Goal: Task Accomplishment & Management: Complete application form

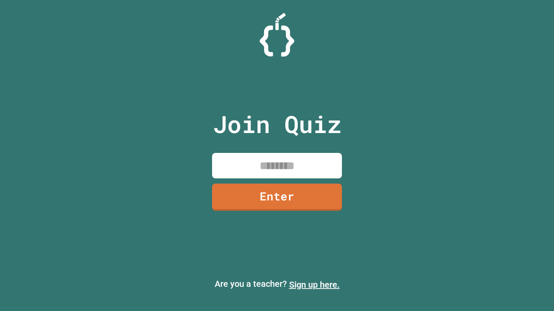
click at [314, 285] on link "Sign up here." at bounding box center [314, 285] width 51 height 10
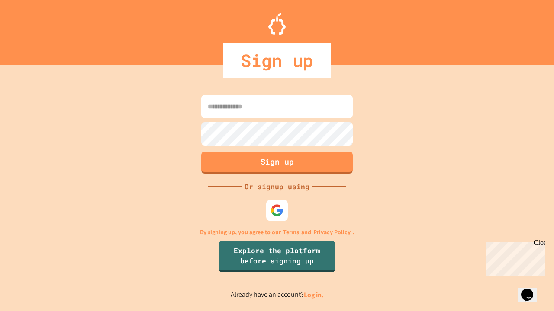
click at [314, 295] on link "Log in." at bounding box center [314, 295] width 20 height 9
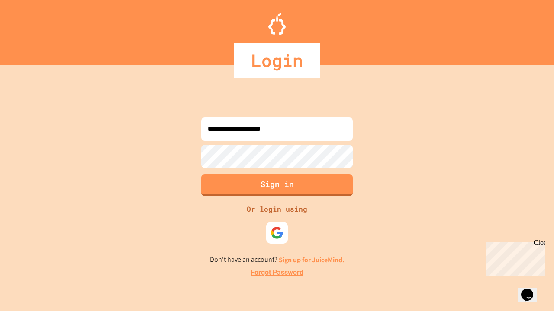
type input "**********"
